Goal: Navigation & Orientation: Understand site structure

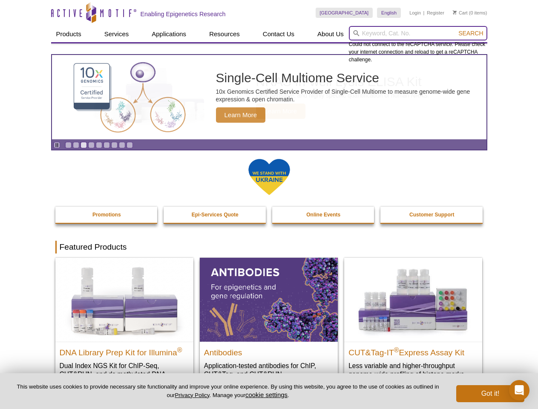
click at [418, 33] on input "search" at bounding box center [418, 33] width 138 height 14
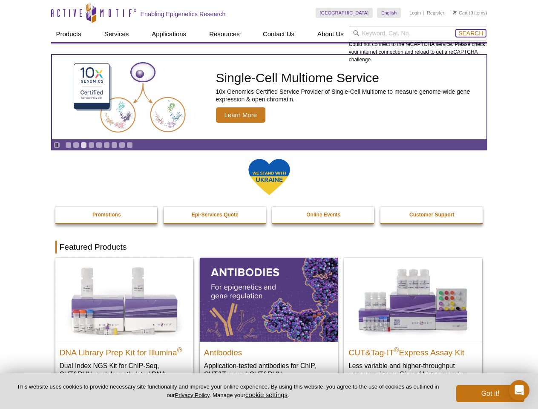
click at [470, 33] on span "Search" at bounding box center [470, 33] width 25 height 7
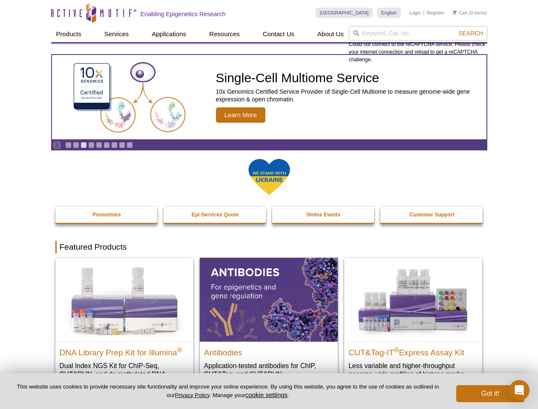
click at [57, 145] on icon "Pause" at bounding box center [57, 145] width 6 height 6
click at [68, 145] on link "Go to slide 1" at bounding box center [68, 145] width 6 height 6
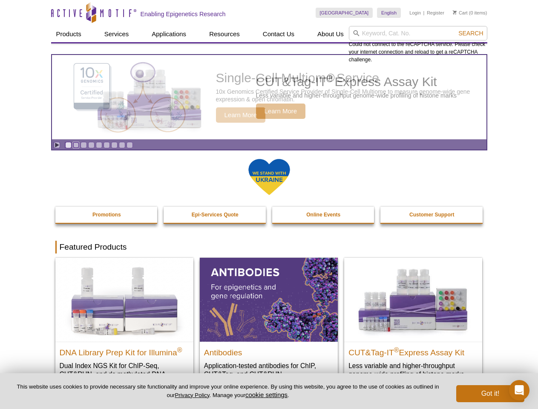
click at [76, 145] on link "Go to slide 2" at bounding box center [76, 145] width 6 height 6
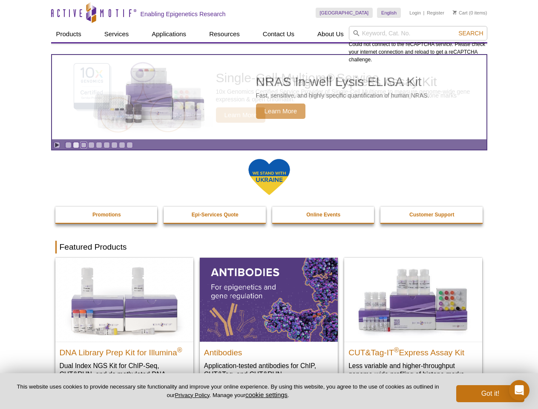
click at [83, 145] on link "Go to slide 3" at bounding box center [83, 145] width 6 height 6
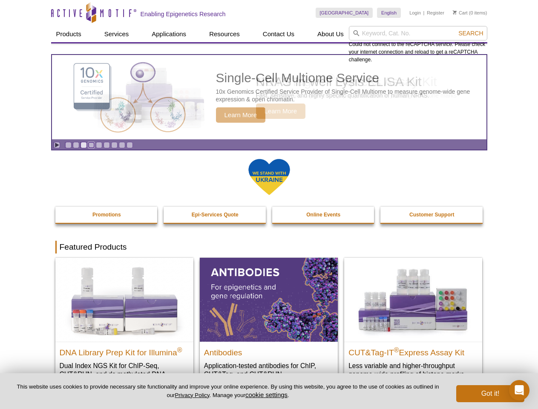
click at [91, 145] on link "Go to slide 4" at bounding box center [91, 145] width 6 height 6
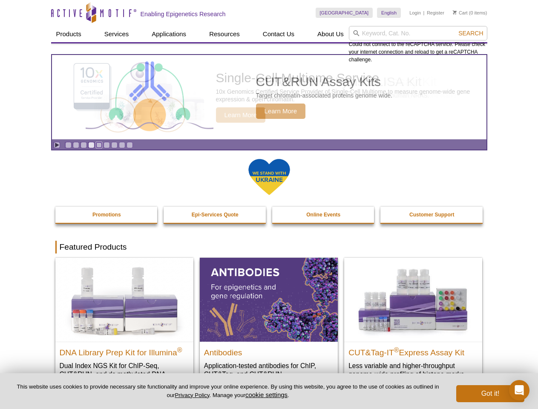
click at [99, 145] on link "Go to slide 5" at bounding box center [99, 145] width 6 height 6
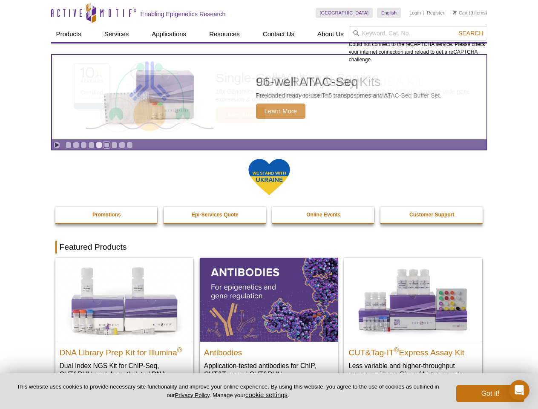
click at [106, 145] on link "Go to slide 6" at bounding box center [106, 145] width 6 height 6
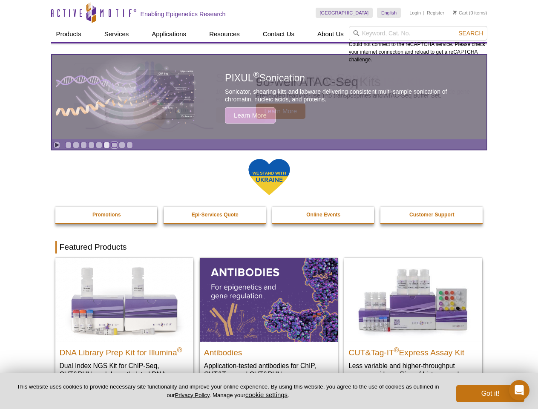
click at [114, 145] on link "Go to slide 7" at bounding box center [114, 145] width 6 height 6
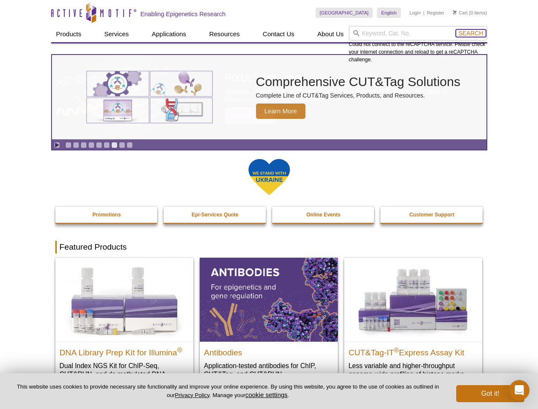
click at [470, 33] on span "Search" at bounding box center [470, 33] width 25 height 7
